Goal: Task Accomplishment & Management: Complete application form

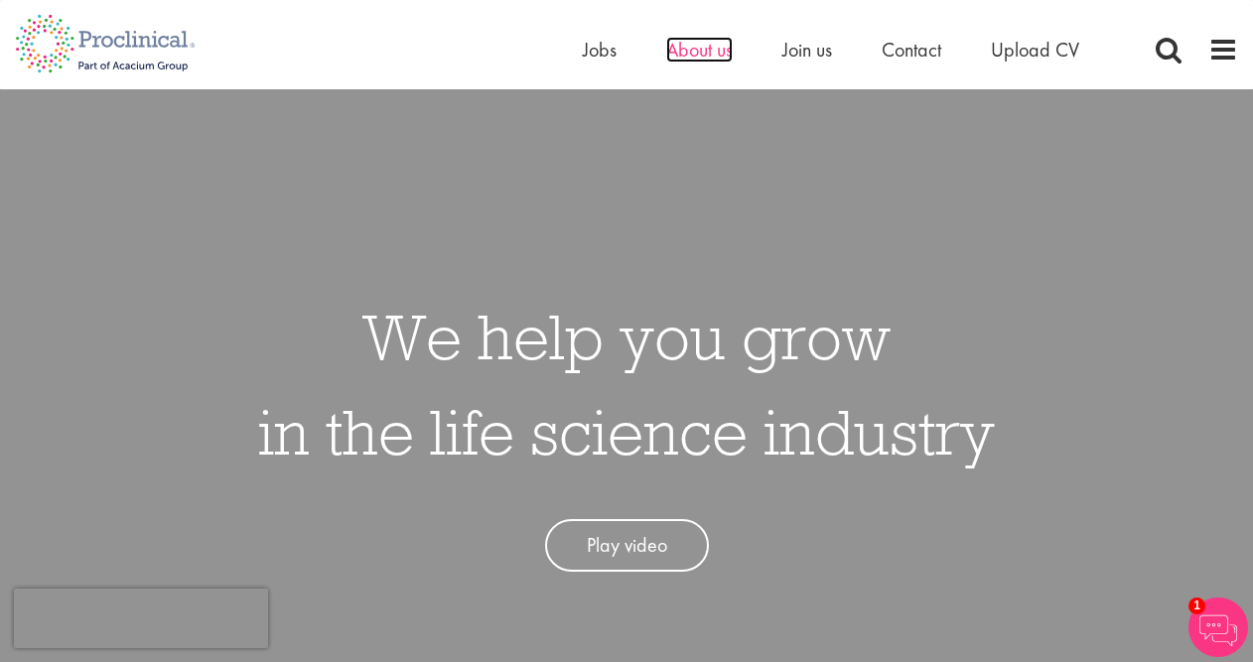
click at [696, 55] on span "About us" at bounding box center [699, 50] width 67 height 26
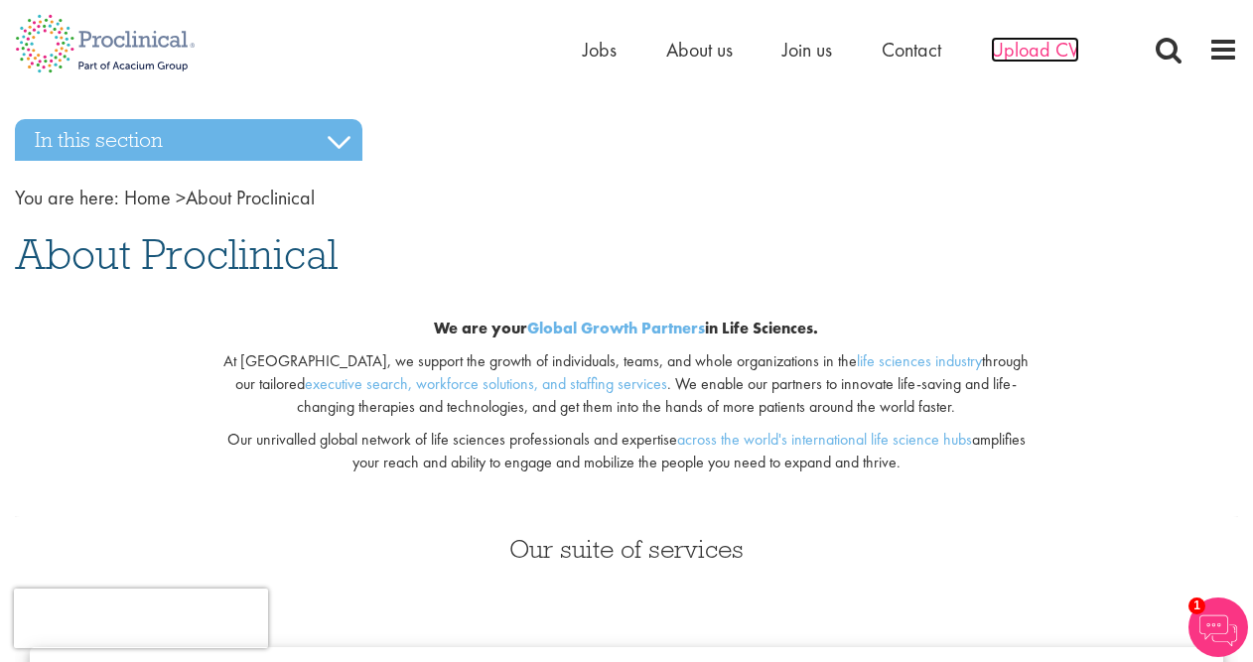
click at [1027, 54] on span "Upload CV" at bounding box center [1035, 50] width 88 height 26
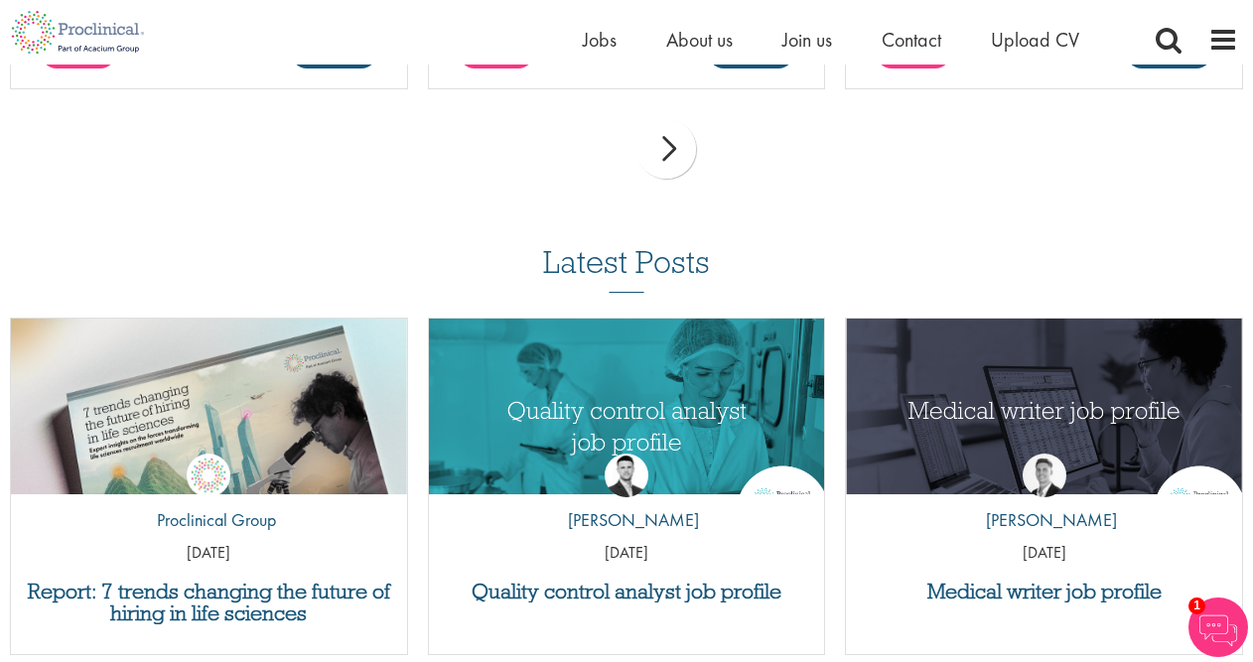
scroll to position [1708, 0]
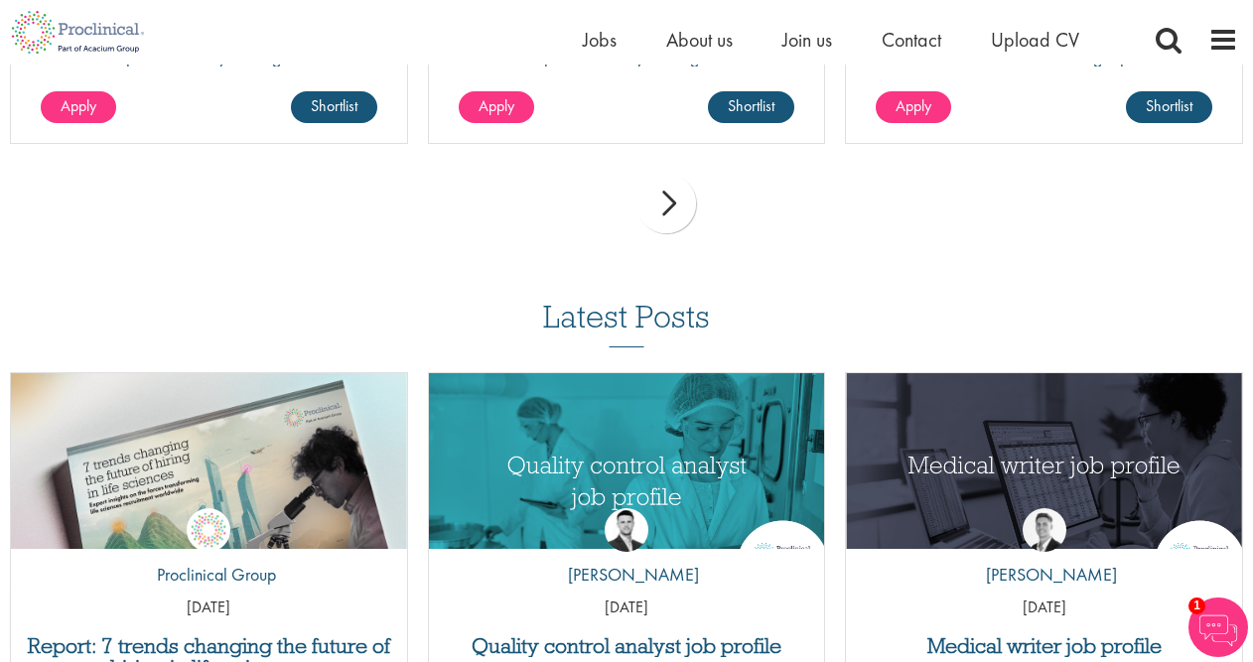
click at [663, 194] on div "next" at bounding box center [666, 204] width 60 height 60
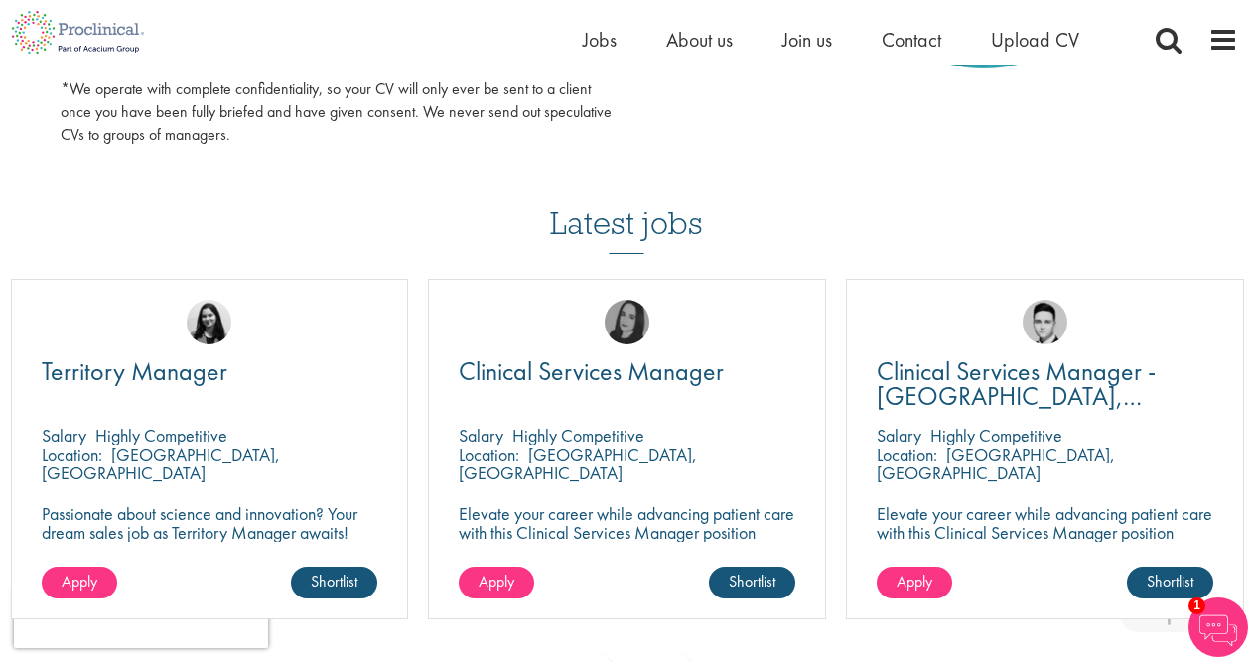
scroll to position [1328, 0]
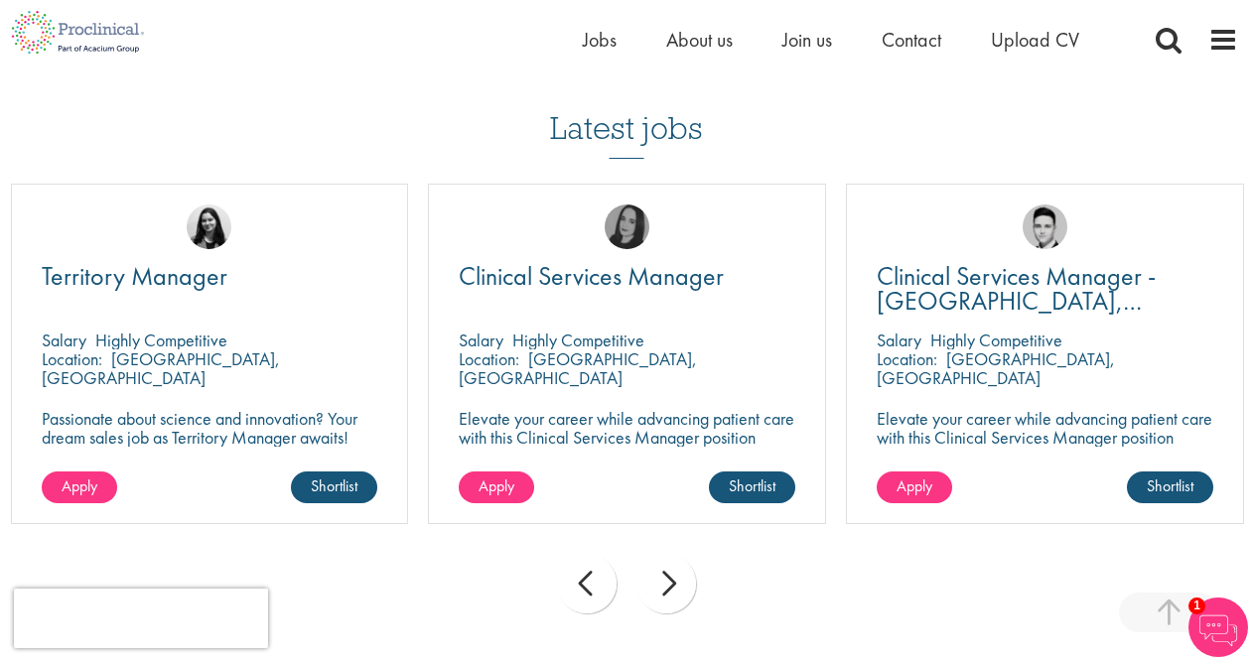
click at [674, 589] on div "next" at bounding box center [666, 584] width 60 height 60
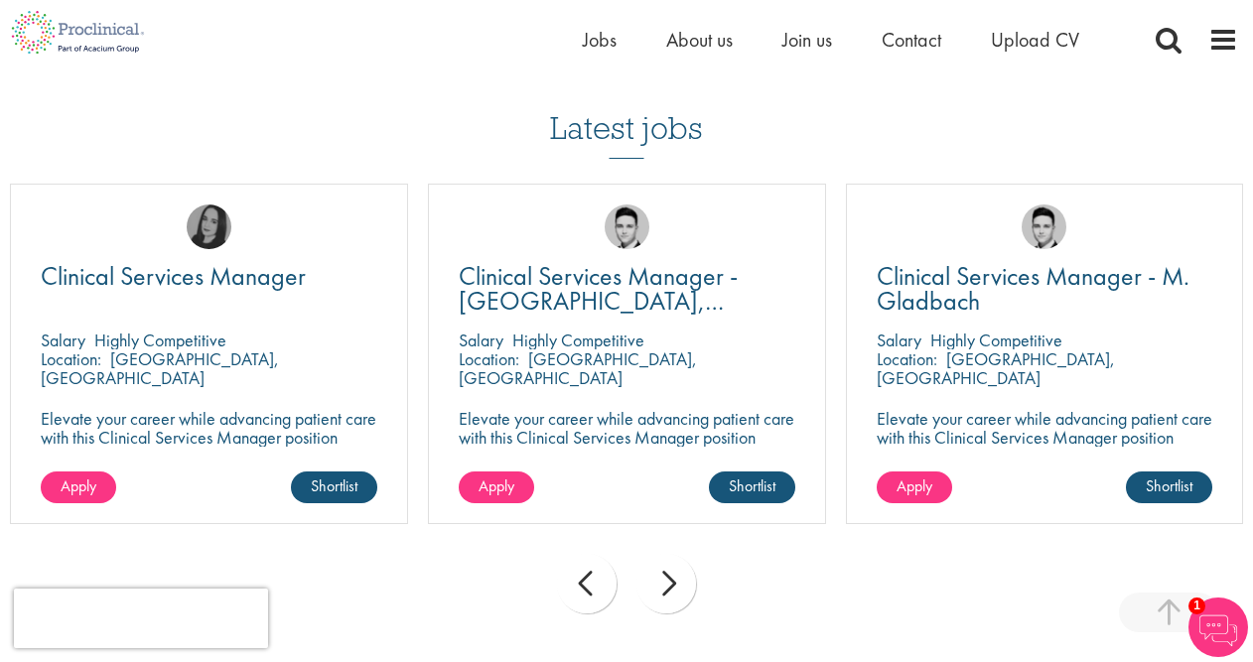
click at [674, 589] on div "next" at bounding box center [666, 584] width 60 height 60
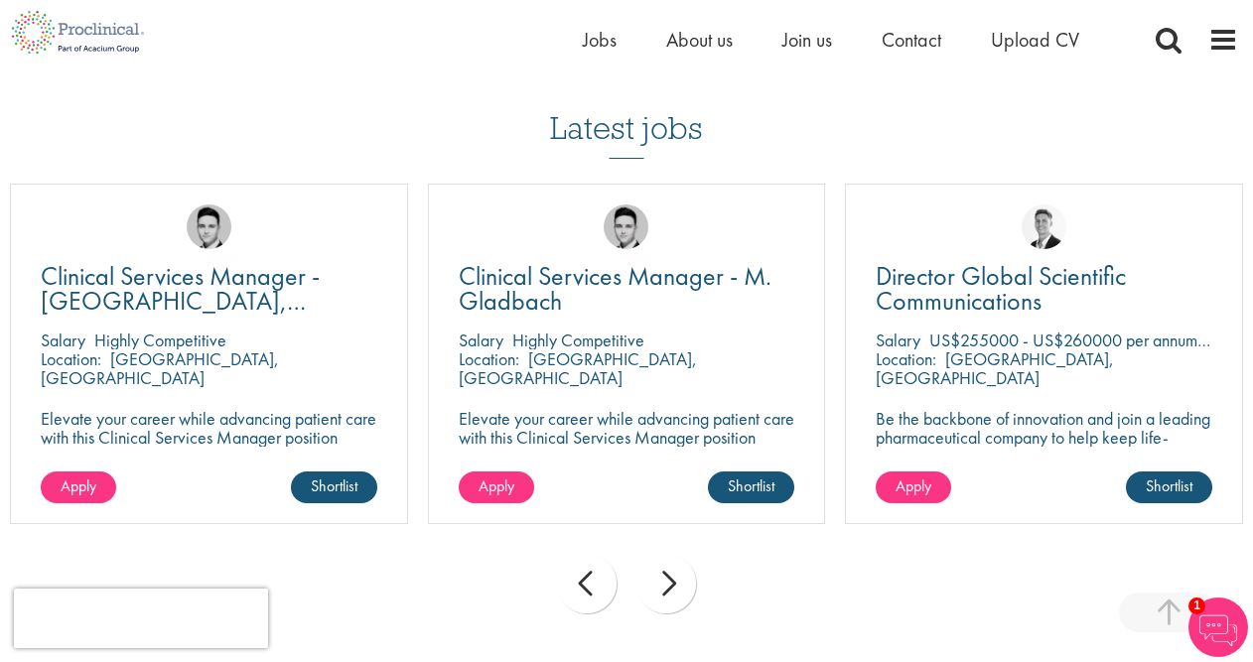
click at [675, 590] on div "next" at bounding box center [666, 584] width 60 height 60
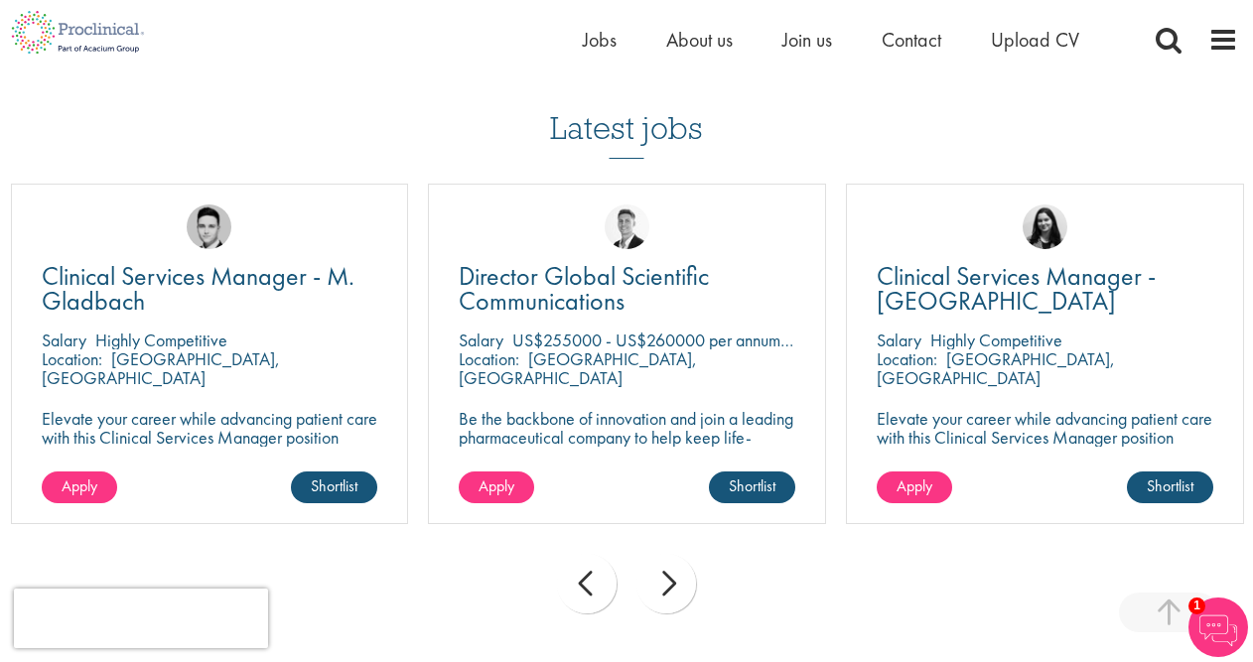
click at [675, 590] on div "next" at bounding box center [666, 584] width 60 height 60
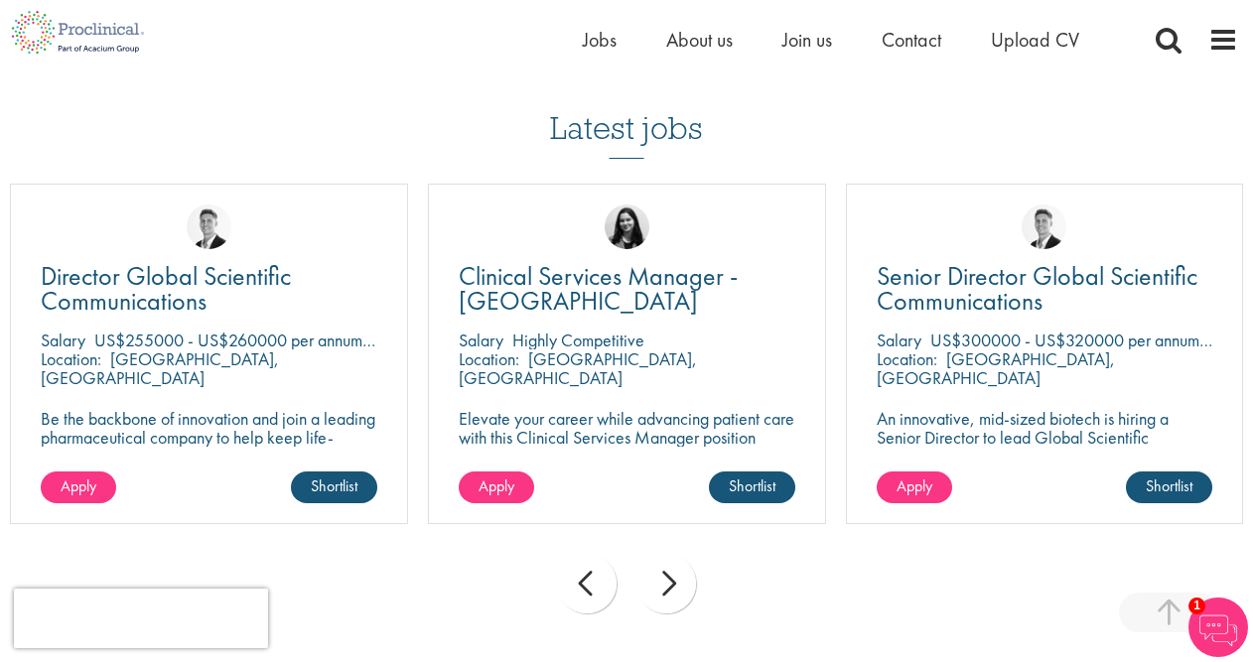
click at [675, 590] on div "next" at bounding box center [666, 584] width 60 height 60
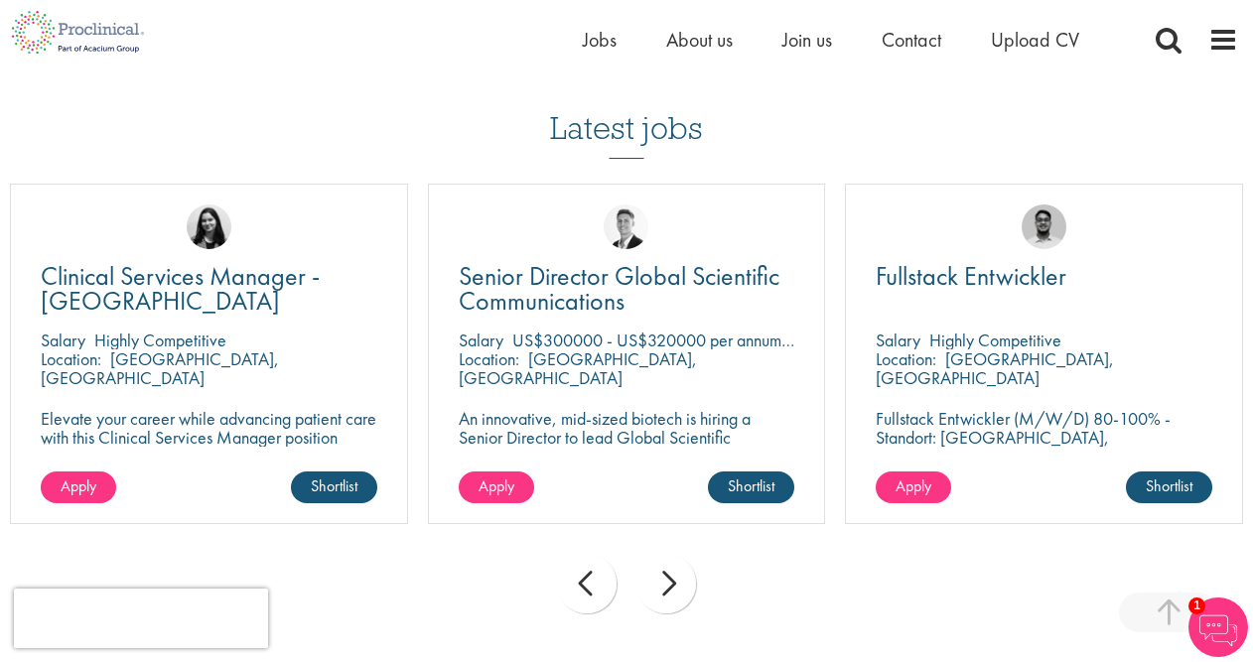
click at [675, 590] on div "next" at bounding box center [666, 584] width 60 height 60
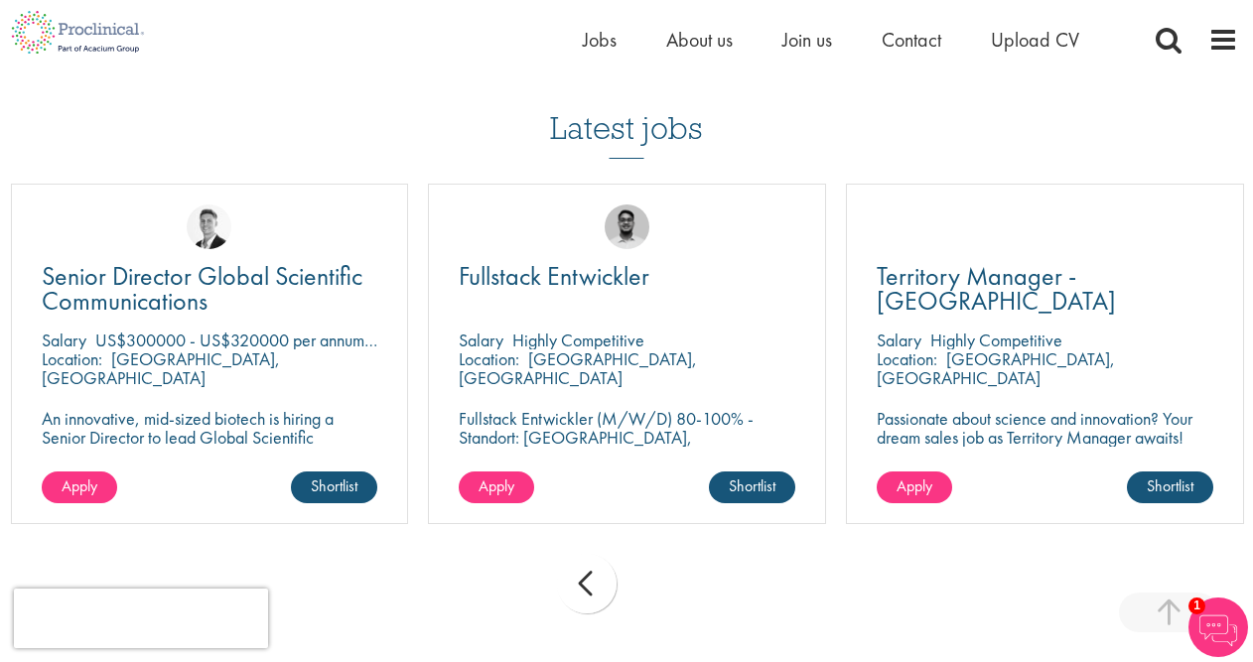
click at [676, 590] on div "prev next" at bounding box center [626, 587] width 1253 height 86
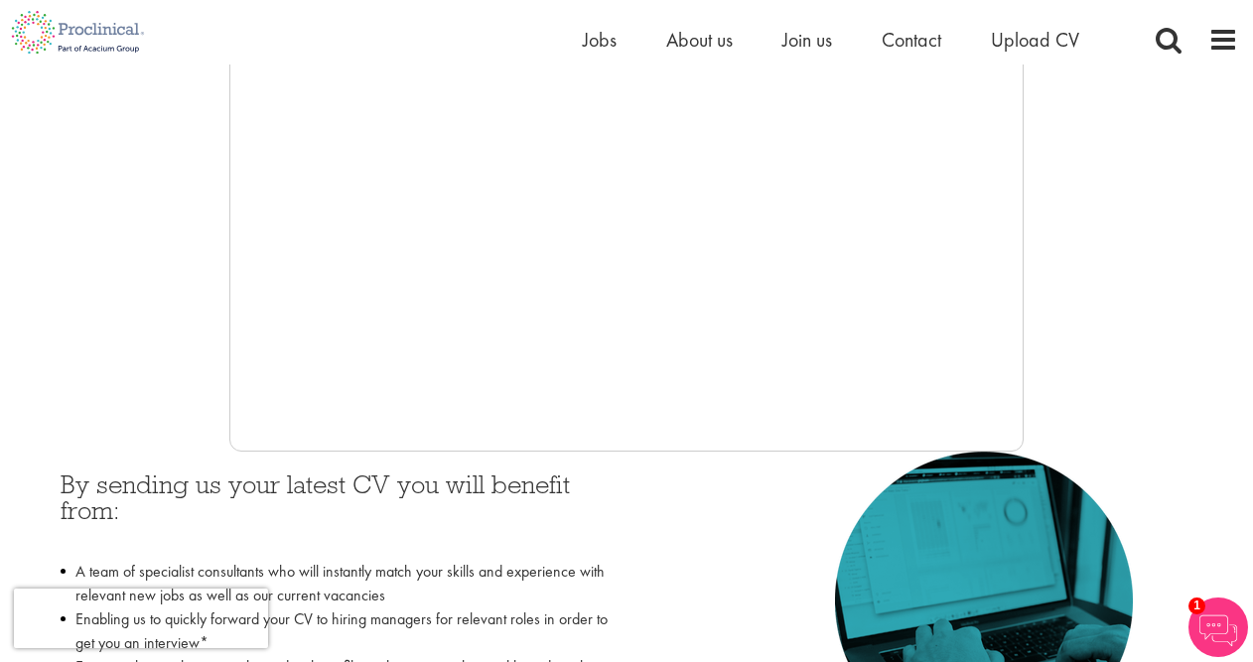
scroll to position [0, 0]
